Goal: Information Seeking & Learning: Learn about a topic

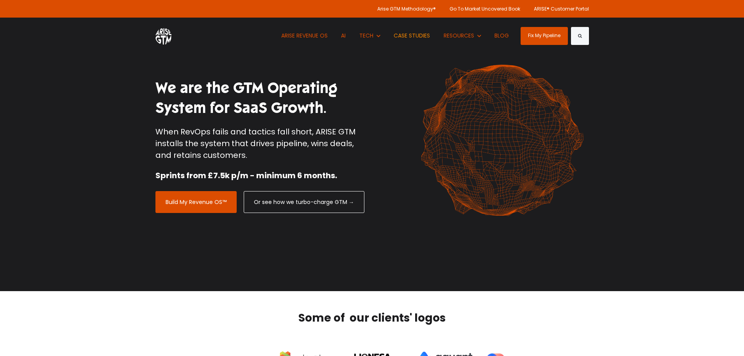
click at [413, 35] on link "CASE STUDIES" at bounding box center [412, 36] width 48 height 36
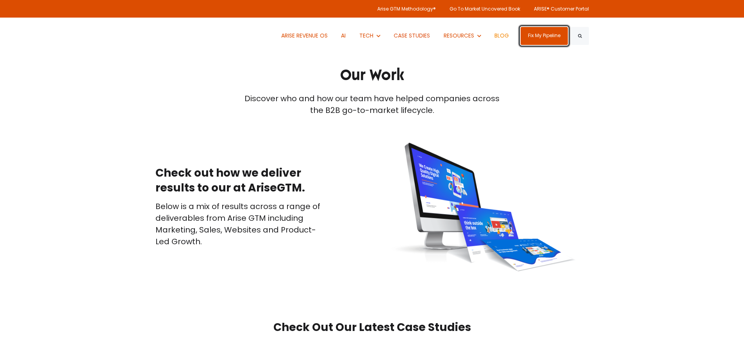
drag, startPoint x: 534, startPoint y: 38, endPoint x: 511, endPoint y: 50, distance: 26.4
click at [534, 38] on link "Fix My Pipeline" at bounding box center [543, 36] width 47 height 18
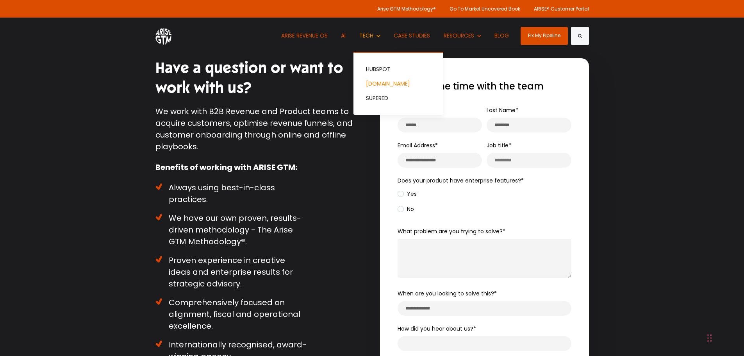
click at [376, 83] on link "[DOMAIN_NAME]" at bounding box center [398, 84] width 90 height 14
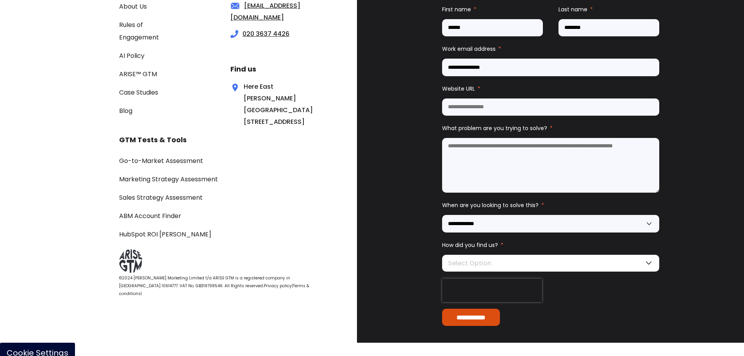
scroll to position [3377, 0]
